Goal: Task Accomplishment & Management: Use online tool/utility

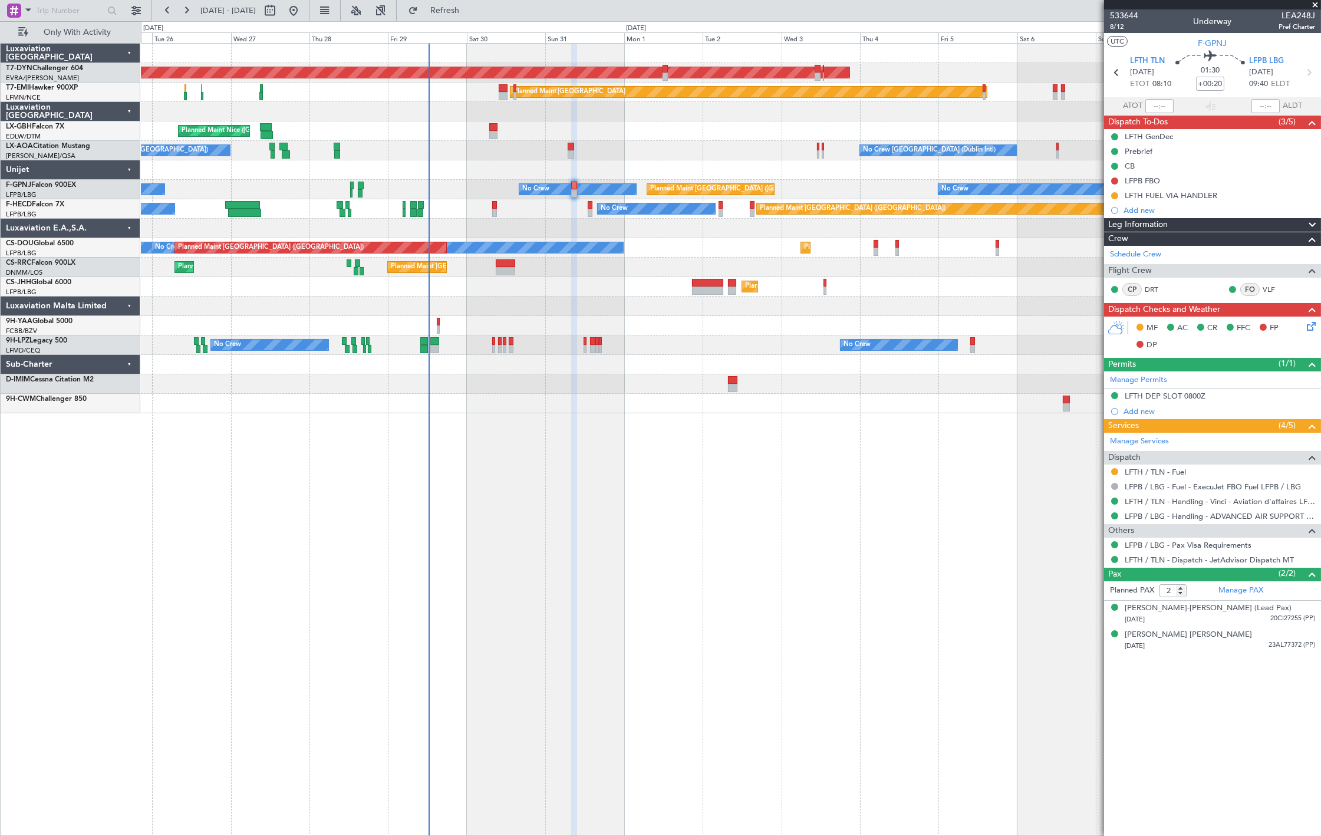
click at [492, 131] on div at bounding box center [493, 135] width 8 height 8
type input "+00:15"
type input "0"
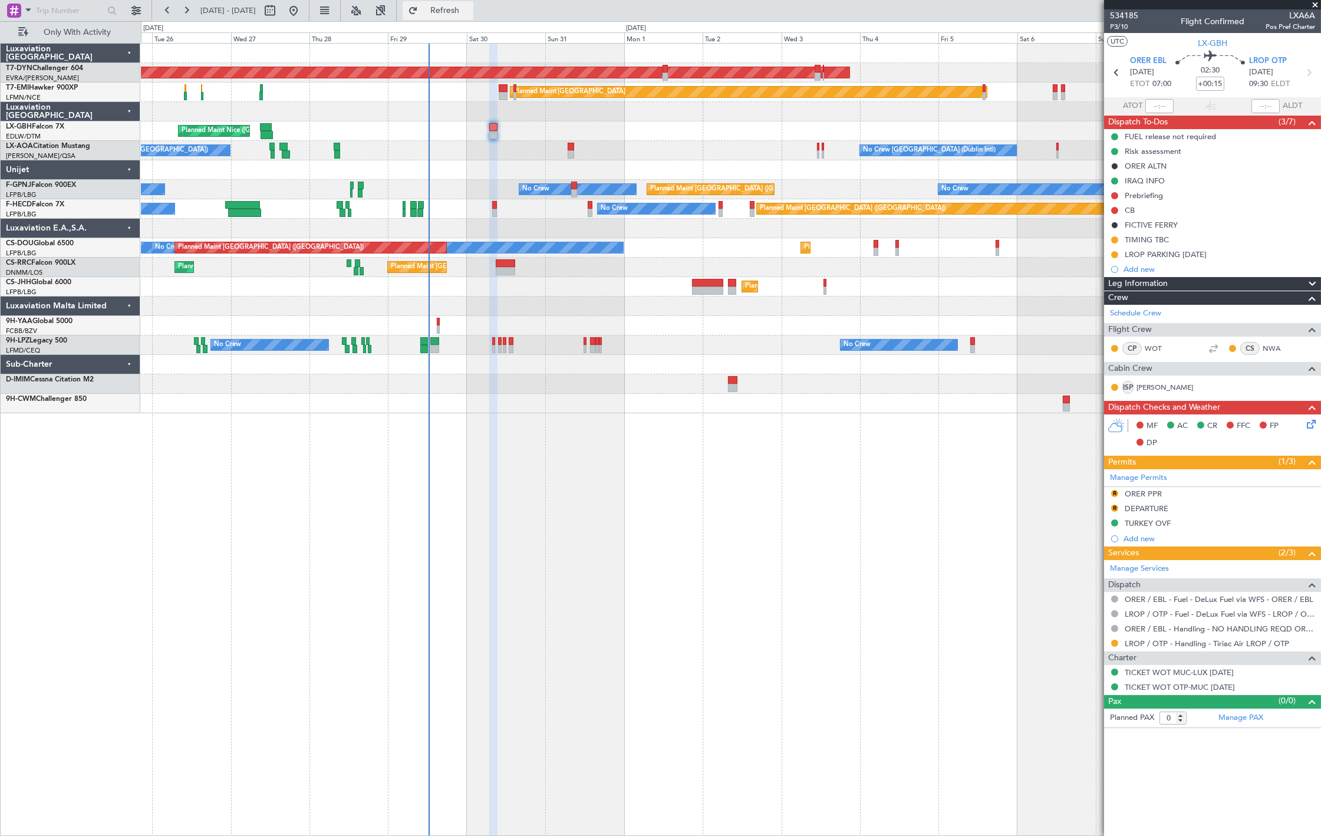
click at [470, 9] on span "Refresh" at bounding box center [445, 10] width 50 height 8
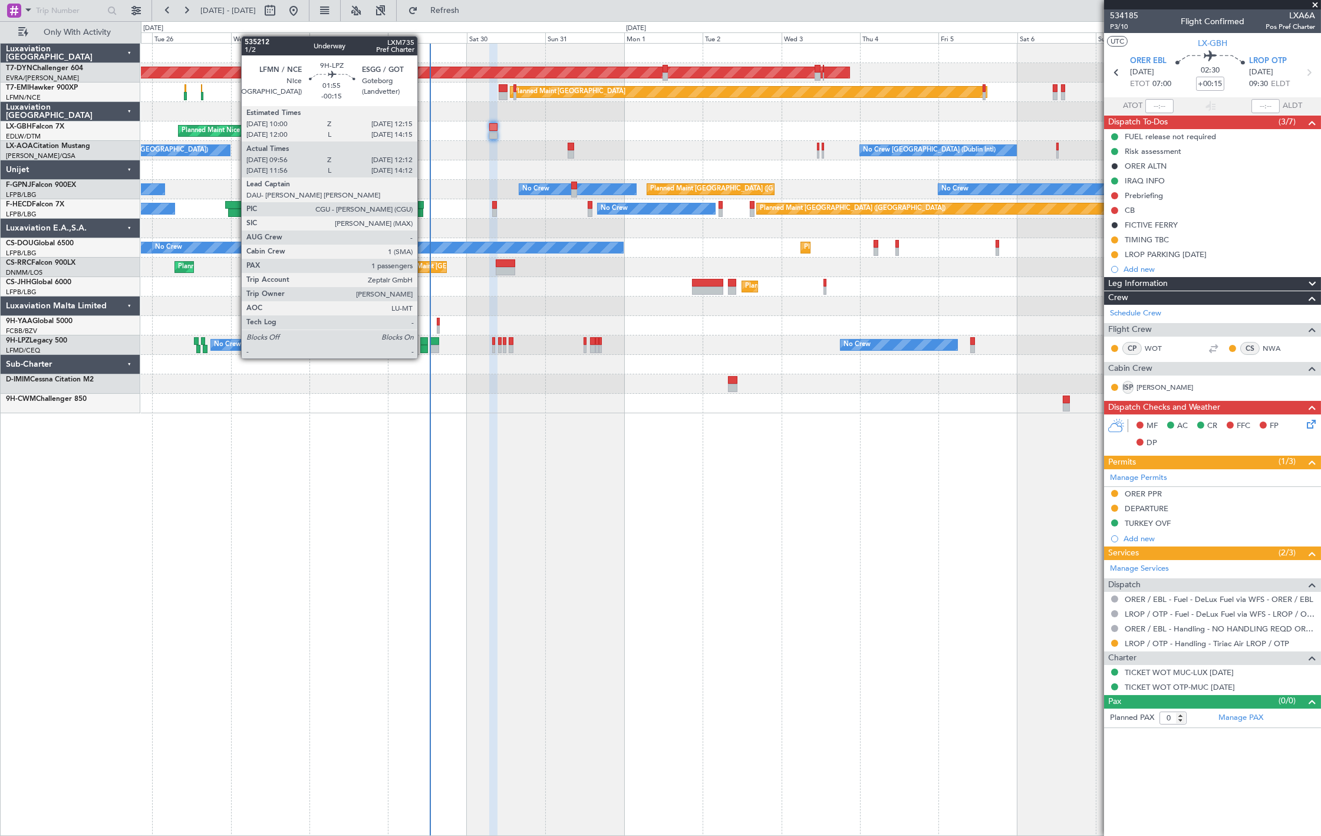
click at [423, 347] on div at bounding box center [424, 349] width 8 height 8
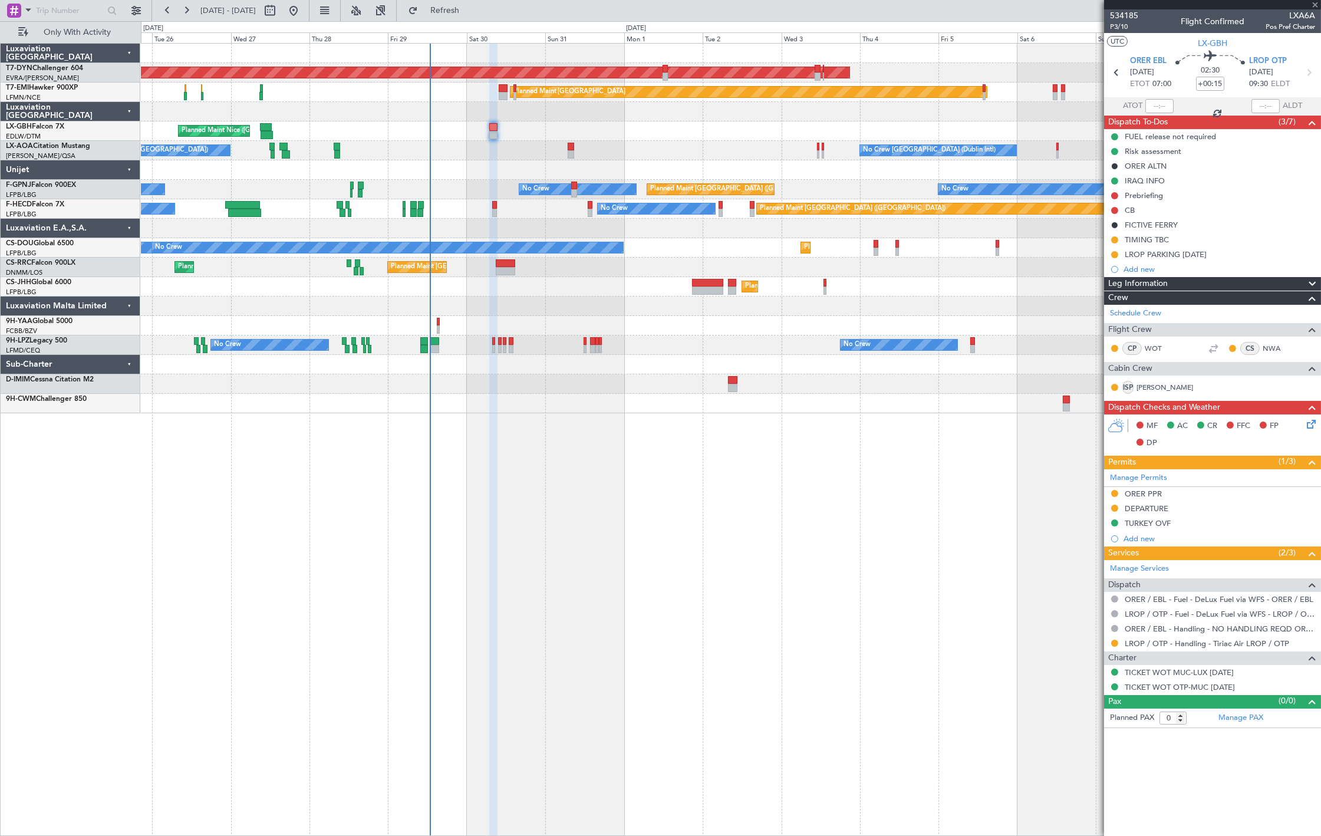
type input "-00:15"
type input "10:11"
type input "12:07"
type input "1"
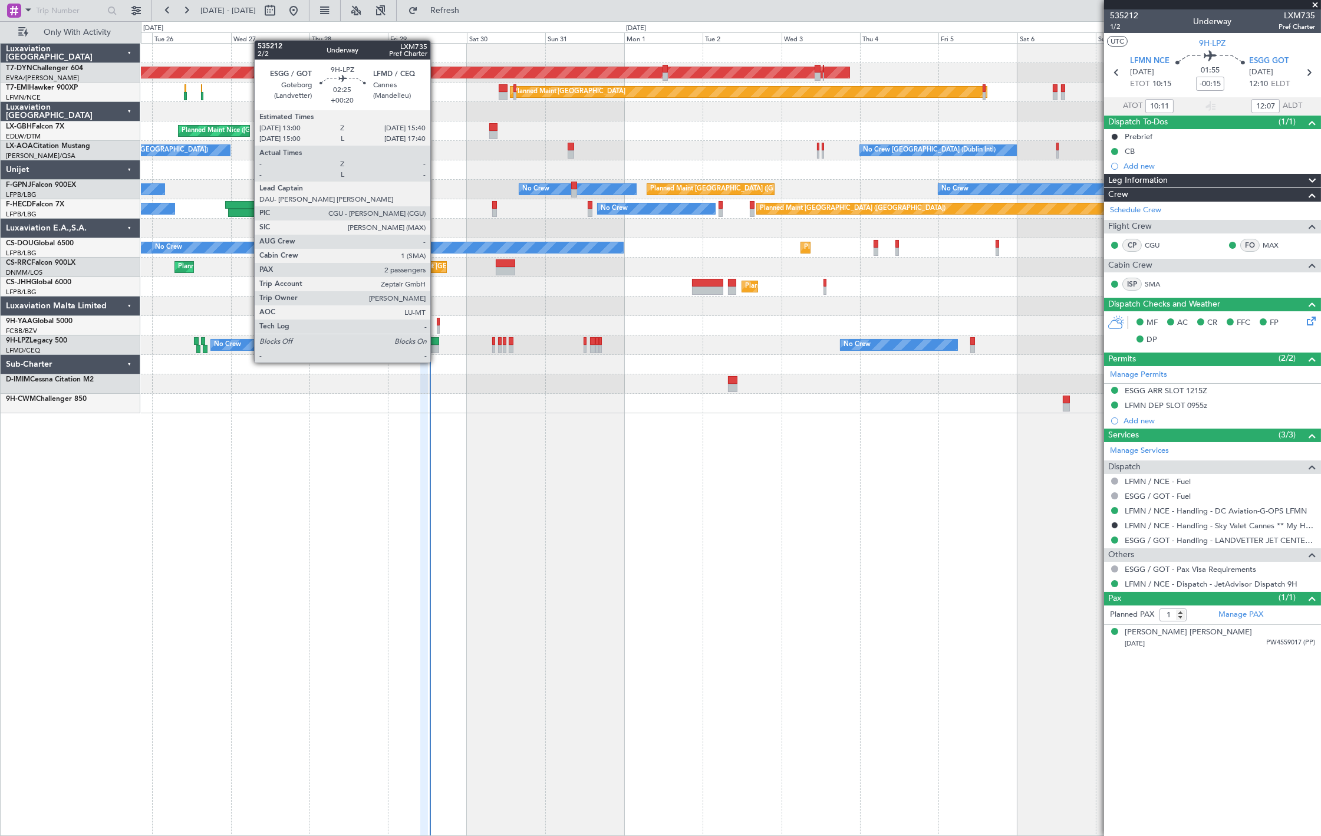
click at [436, 351] on div at bounding box center [434, 349] width 9 height 8
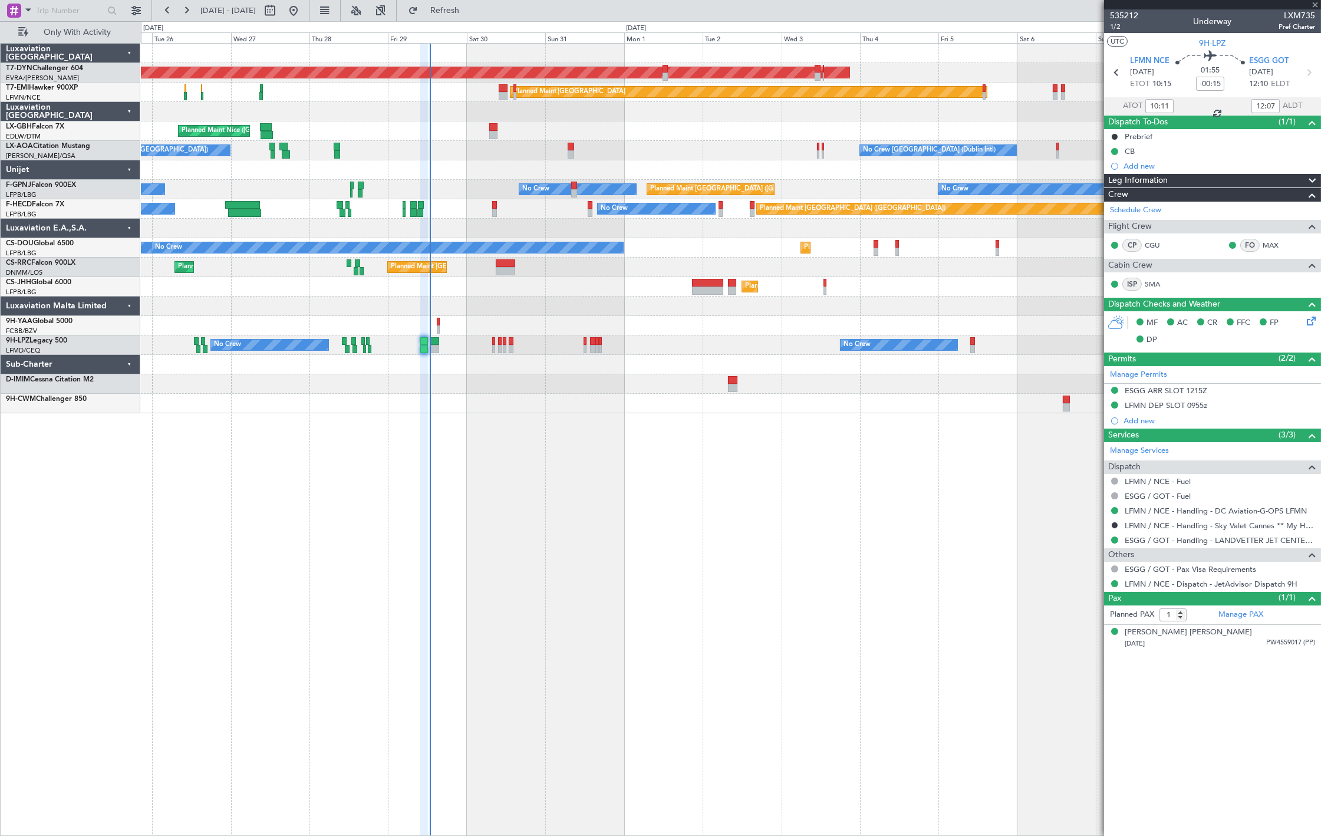
type input "+00:20"
type input "2"
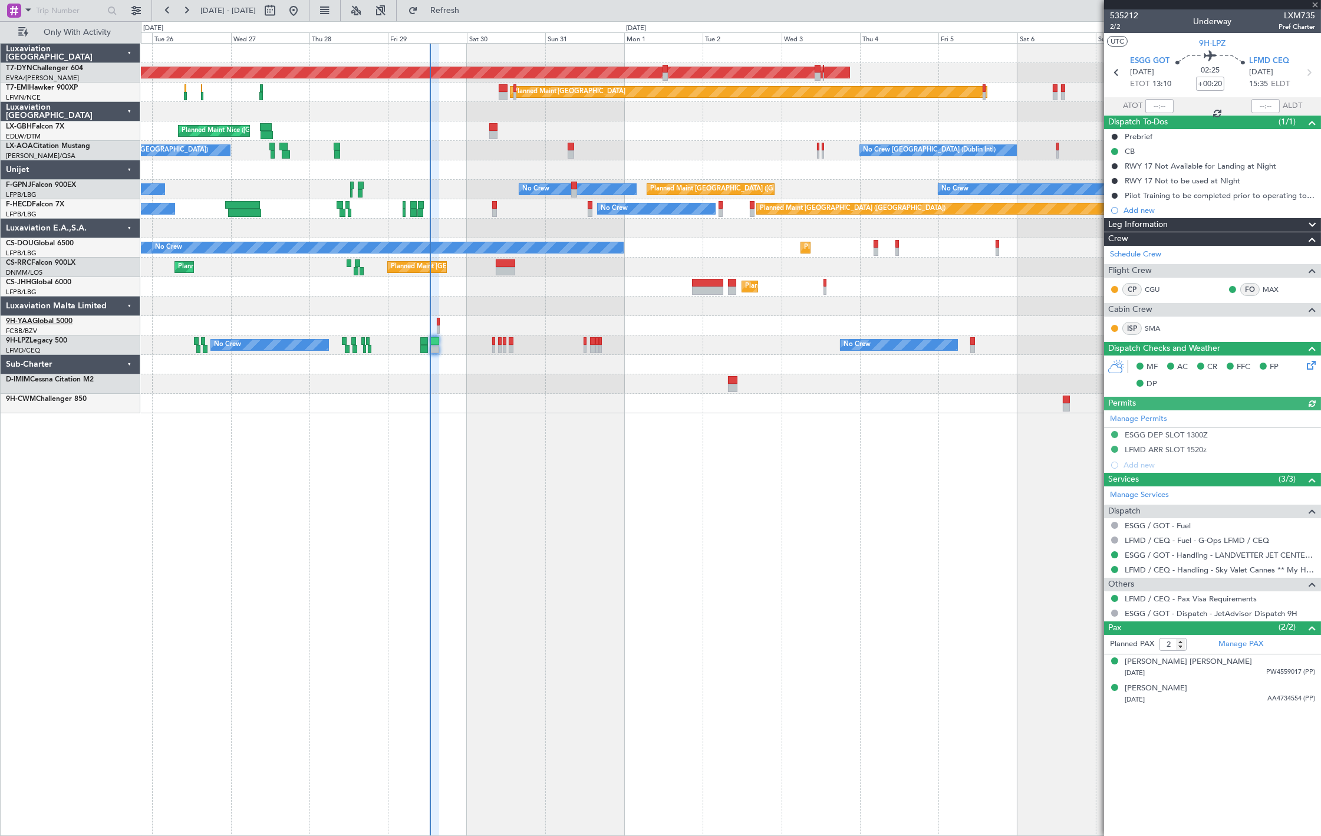
type input "12:40"
